Goal: Information Seeking & Learning: Learn about a topic

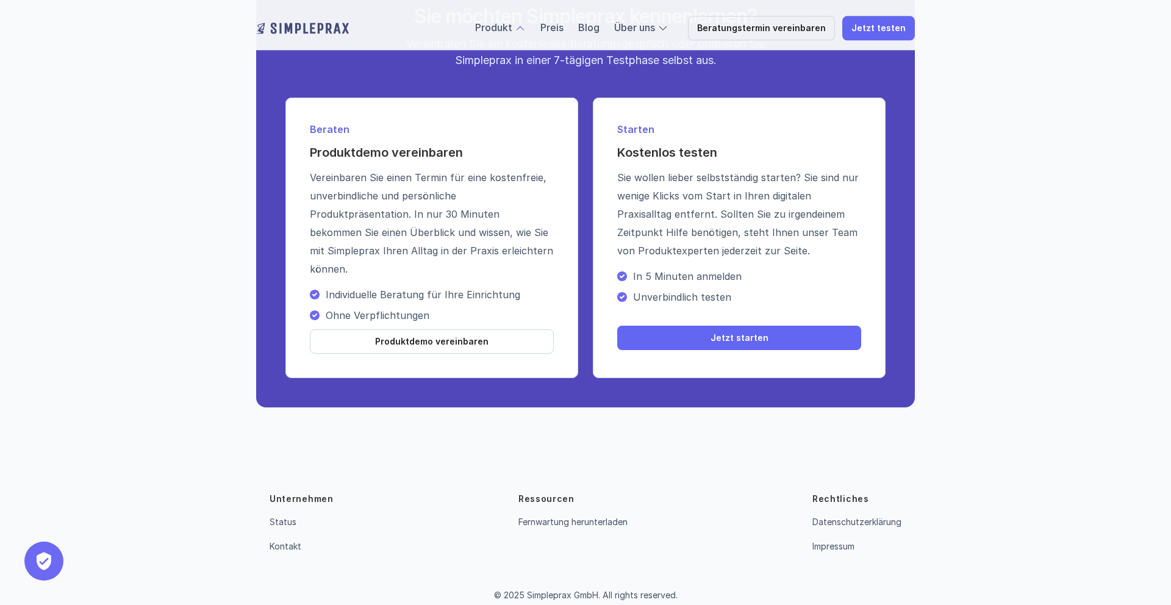
scroll to position [2134, 0]
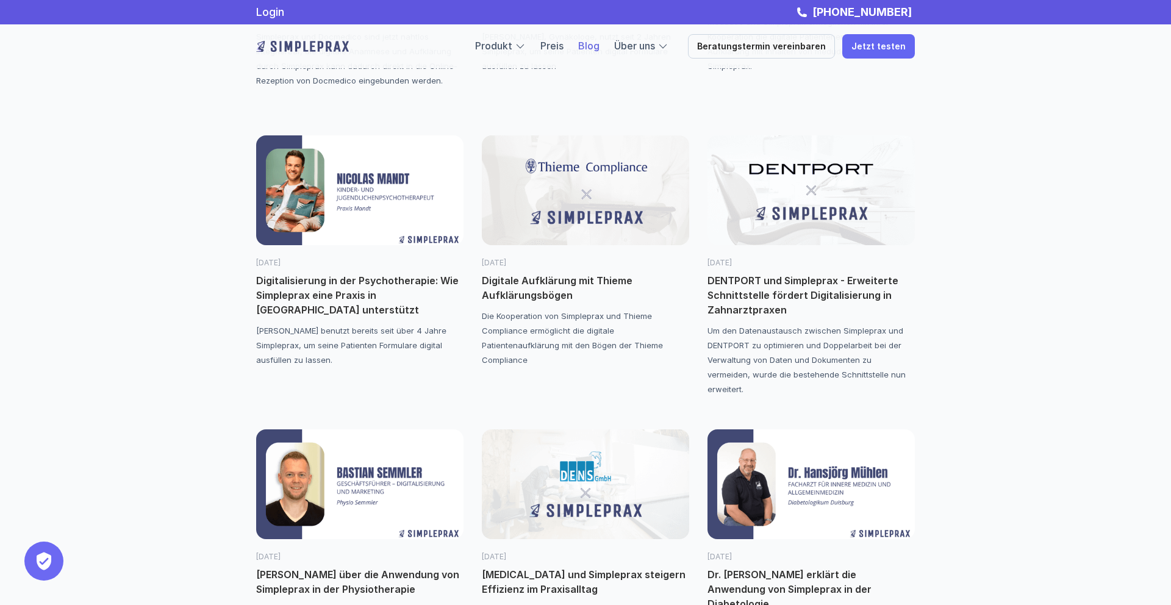
scroll to position [936, 0]
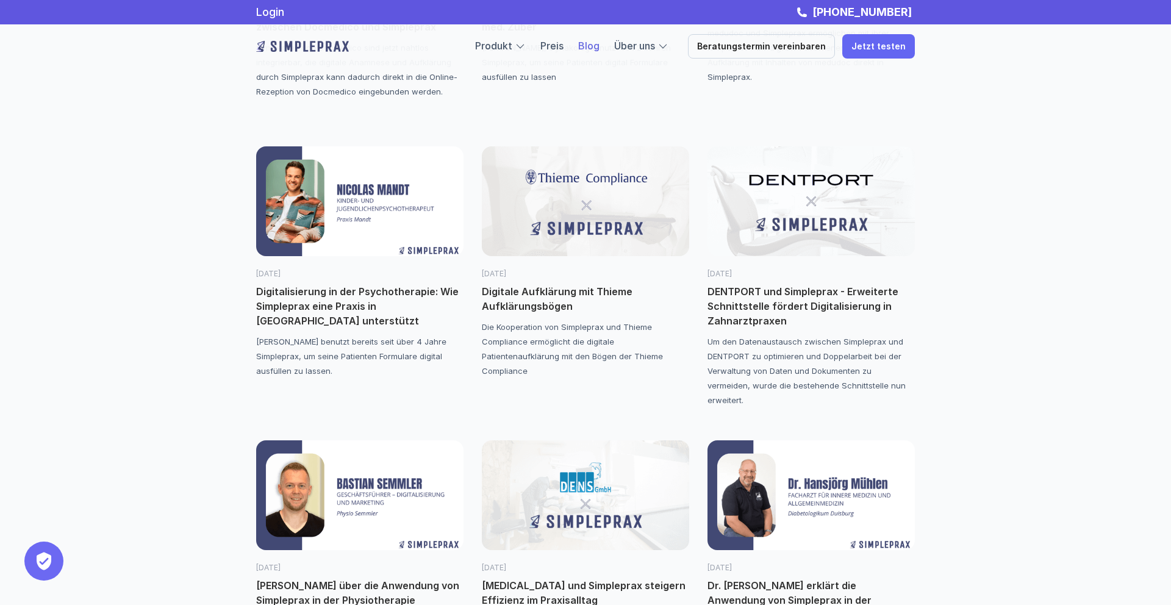
click at [352, 232] on img at bounding box center [359, 201] width 207 height 110
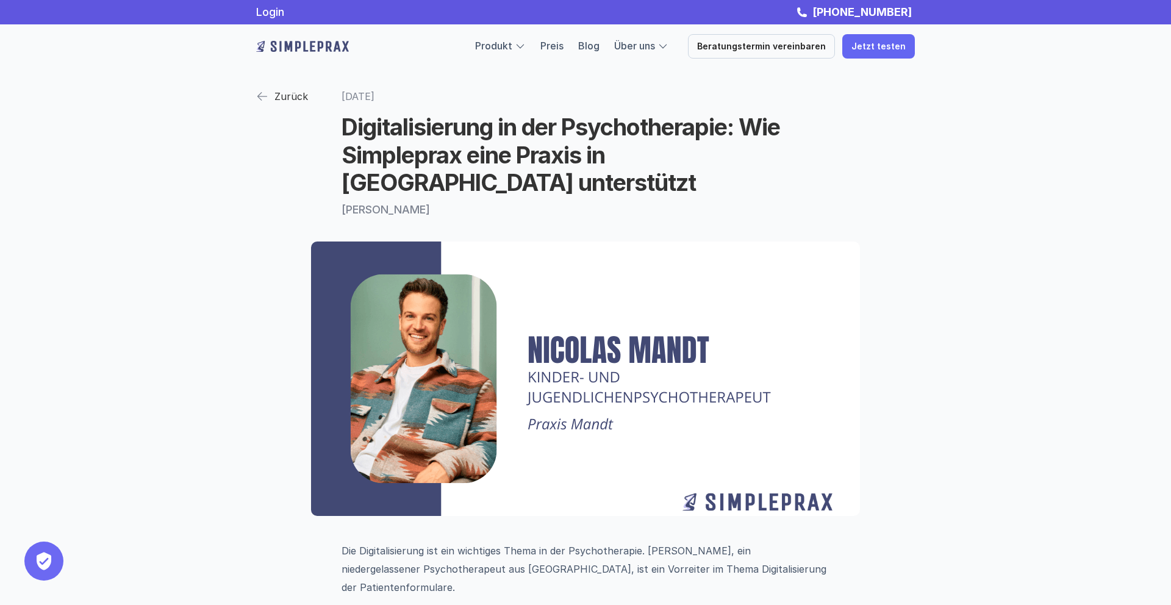
click at [284, 91] on p "Zurück" at bounding box center [291, 96] width 34 height 18
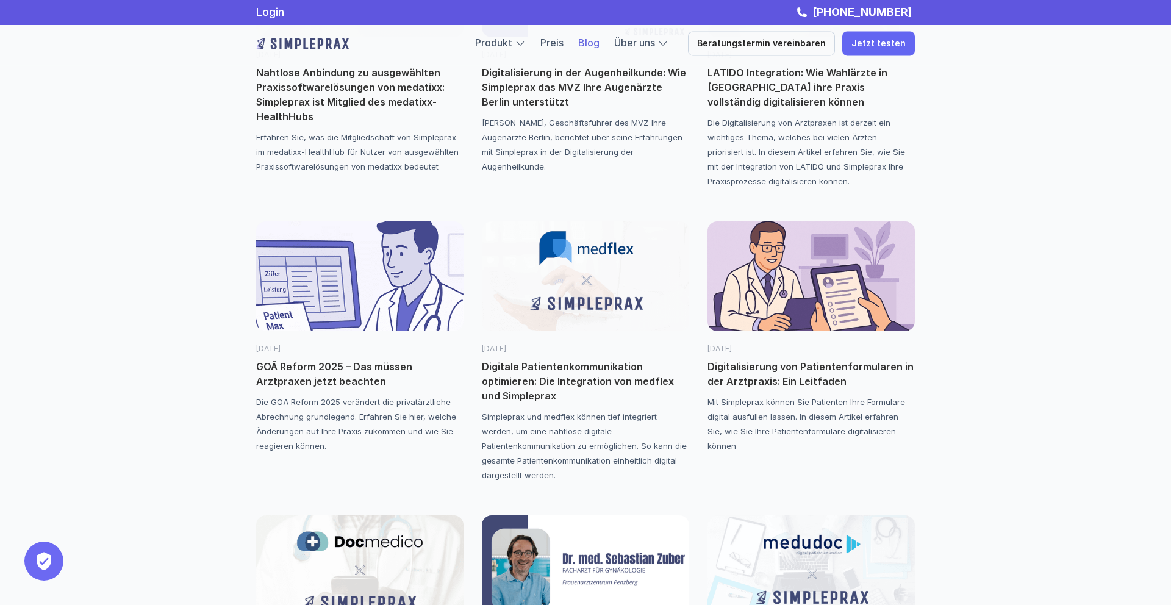
scroll to position [265, 0]
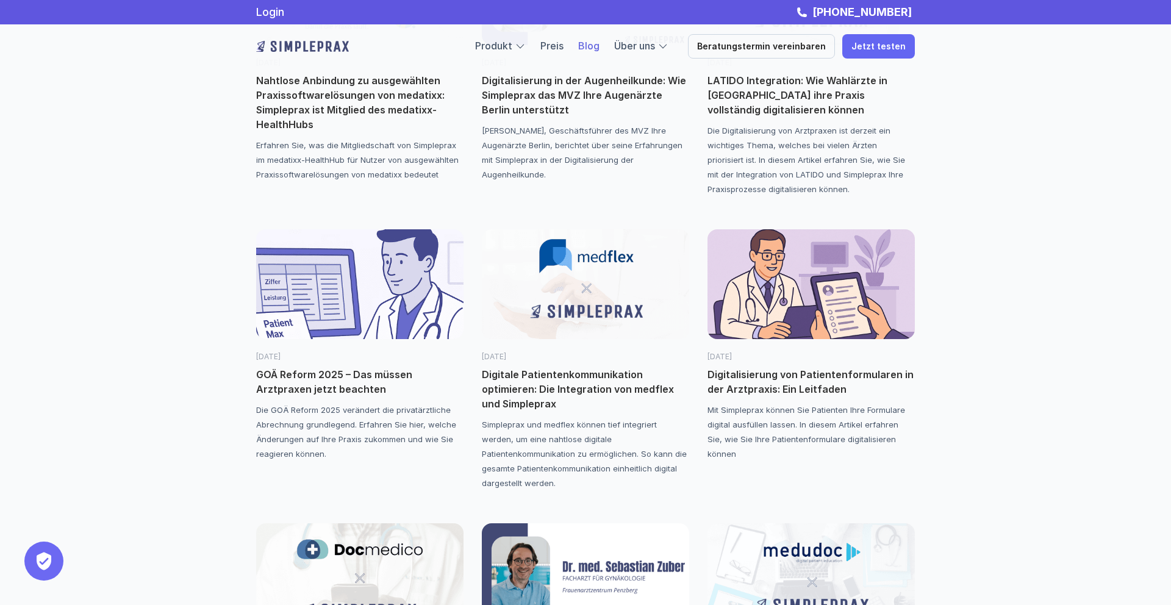
click at [790, 291] on img at bounding box center [810, 284] width 207 height 110
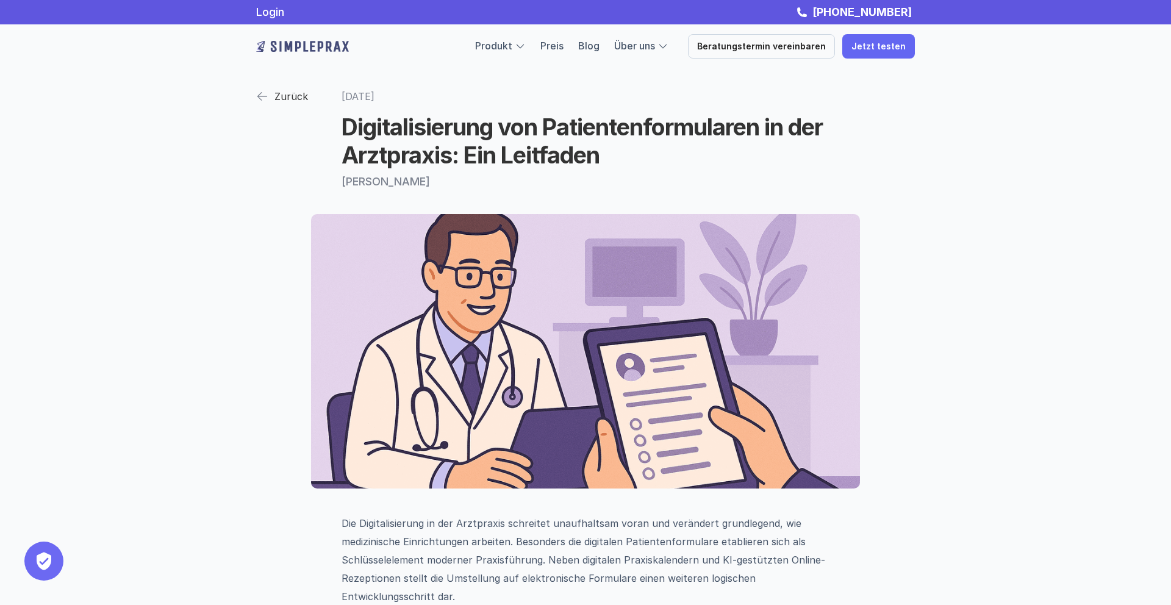
click at [276, 100] on p "Zurück" at bounding box center [291, 96] width 34 height 18
